Goal: Task Accomplishment & Management: Complete application form

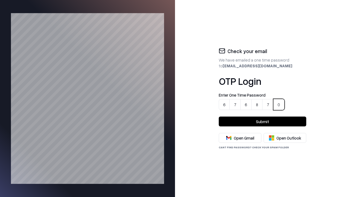
type input "******"
click at [262, 121] on button "Submit" at bounding box center [262, 121] width 87 height 10
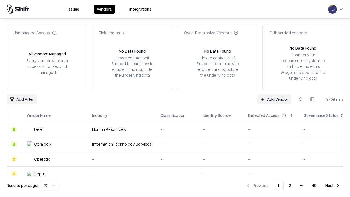
click at [274, 99] on link "Add Vendor" at bounding box center [274, 99] width 34 height 10
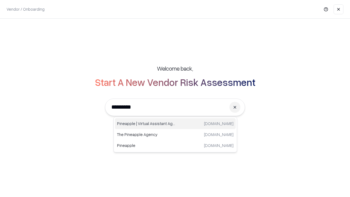
click at [175, 124] on div "Pineapple | Virtual Assistant Agency [DOMAIN_NAME]" at bounding box center [175, 123] width 121 height 11
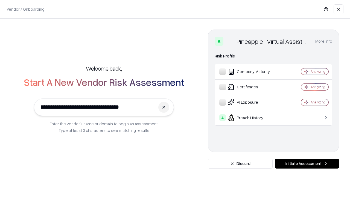
type input "**********"
click at [307, 163] on button "Initiate Assessment" at bounding box center [307, 164] width 64 height 10
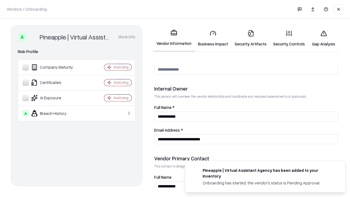
scroll to position [283, 0]
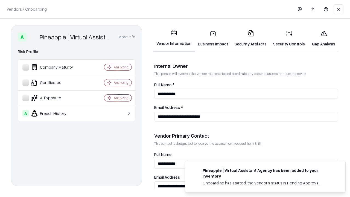
click at [211, 38] on link "Business Impact" at bounding box center [213, 38] width 37 height 25
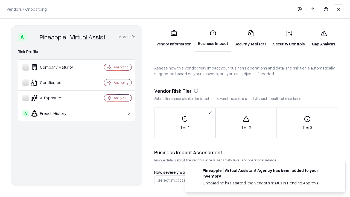
click at [247, 38] on link "Security Artifacts" at bounding box center [250, 38] width 39 height 25
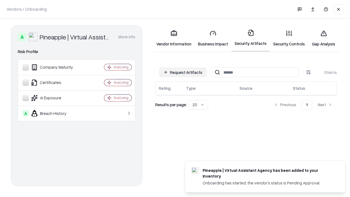
click at [184, 72] on button "Request Artifacts" at bounding box center [183, 72] width 48 height 10
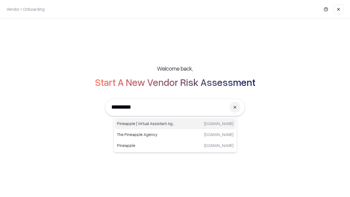
click at [175, 124] on div "Pineapple | Virtual Assistant Agency [DOMAIN_NAME]" at bounding box center [175, 123] width 121 height 11
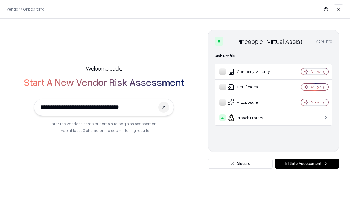
type input "**********"
click at [307, 163] on button "Initiate Assessment" at bounding box center [307, 164] width 64 height 10
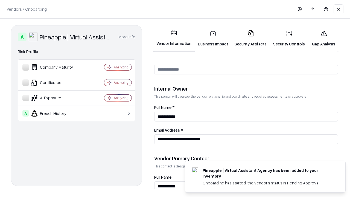
scroll to position [283, 0]
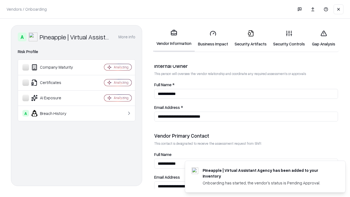
click at [321, 38] on link "Gap Analysis" at bounding box center [323, 38] width 31 height 25
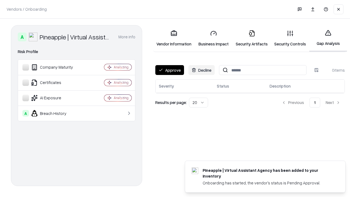
click at [169, 70] on button "Approve" at bounding box center [169, 70] width 29 height 10
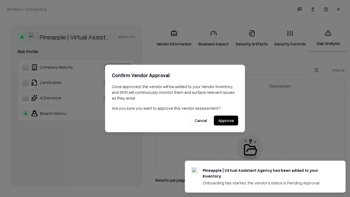
click at [226, 120] on button "Approve" at bounding box center [226, 121] width 24 height 10
